Goal: Transaction & Acquisition: Purchase product/service

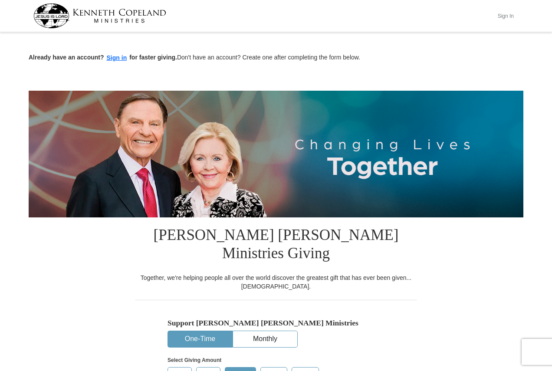
click at [501, 14] on button "Sign In" at bounding box center [505, 15] width 26 height 13
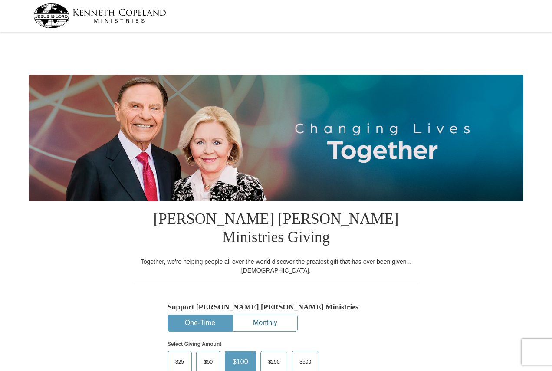
select select "PA"
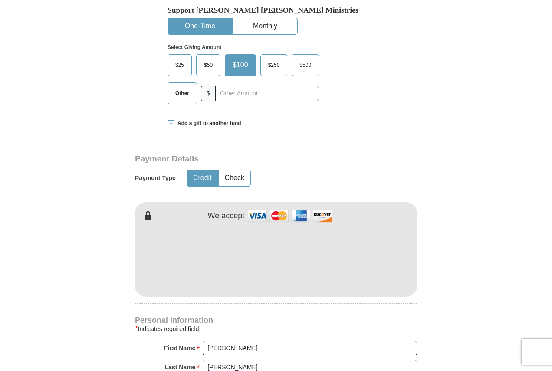
scroll to position [304, 0]
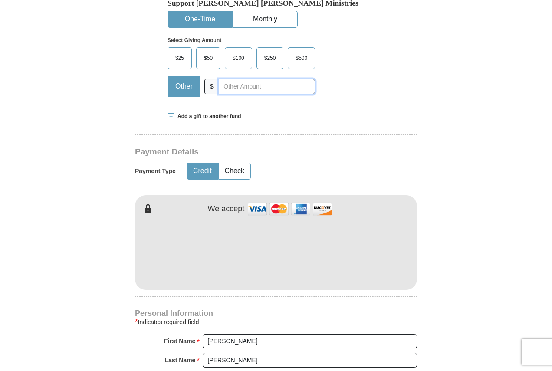
click at [252, 79] on input "text" at bounding box center [267, 86] width 96 height 15
type input "20"
click at [241, 163] on button "Check" at bounding box center [235, 171] width 32 height 16
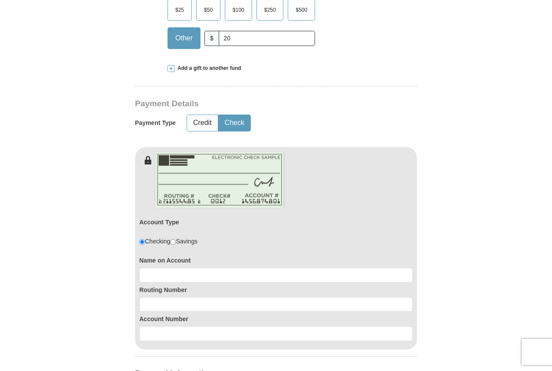
scroll to position [521, 0]
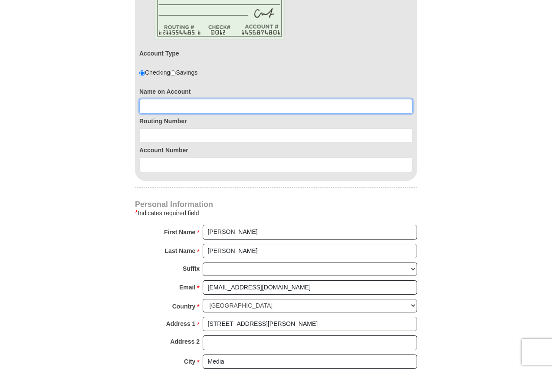
click at [183, 99] on input at bounding box center [275, 106] width 273 height 15
type input "Thomas D Howard"
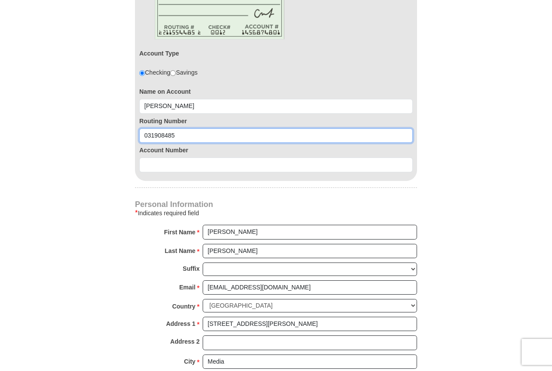
type input "031908485"
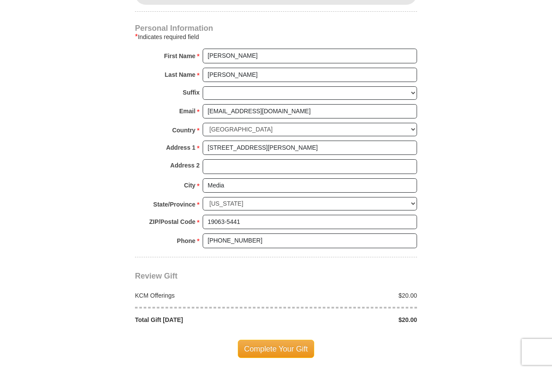
scroll to position [824, 0]
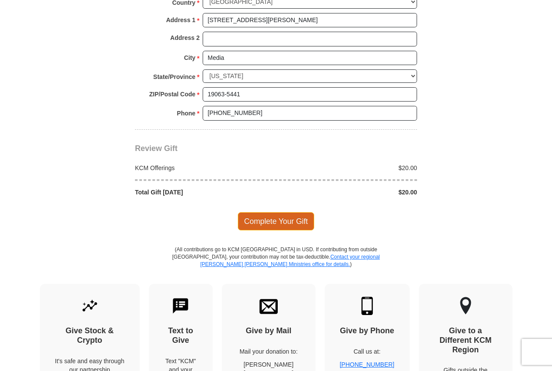
type input "0360154439"
click at [291, 212] on span "Complete Your Gift" at bounding box center [276, 221] width 77 height 18
